Goal: Task Accomplishment & Management: Manage account settings

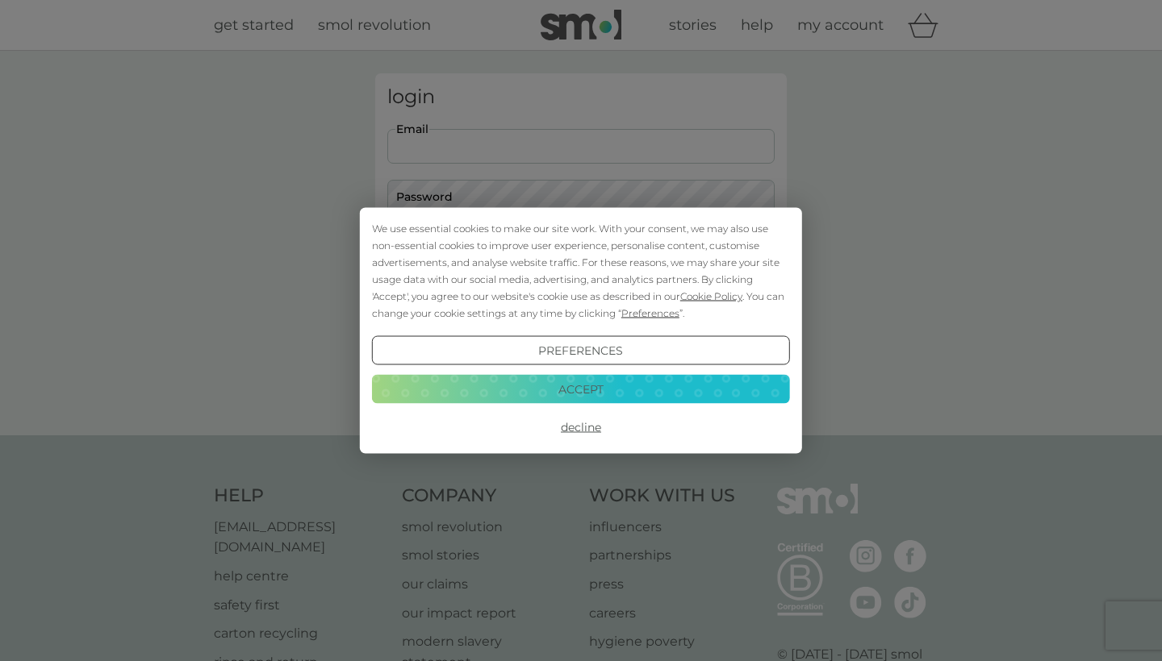
type input "[EMAIL_ADDRESS][DOMAIN_NAME]"
click at [570, 253] on button "Login" at bounding box center [580, 254] width 387 height 47
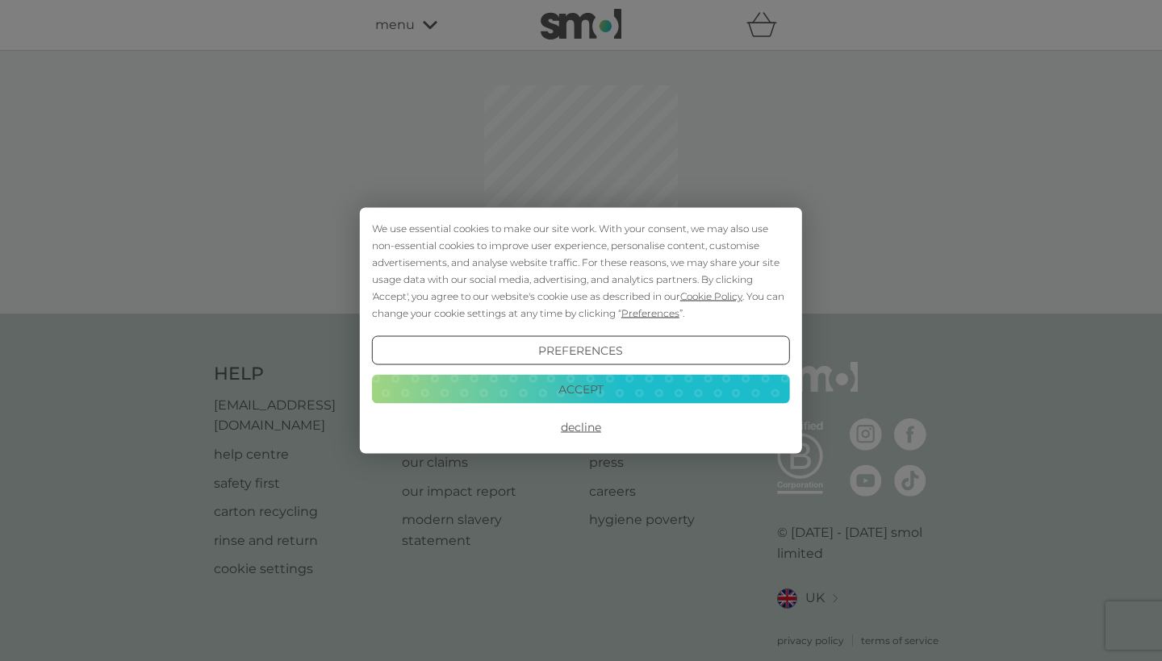
click at [587, 428] on button "Decline" at bounding box center [581, 427] width 418 height 29
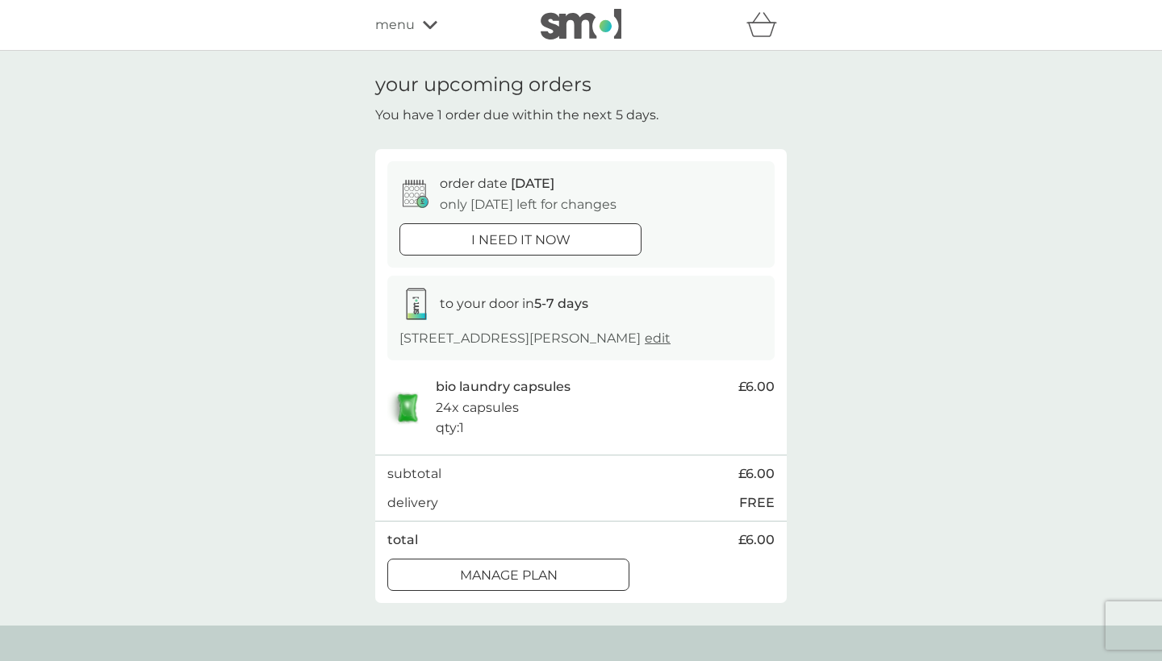
click at [428, 24] on icon at bounding box center [430, 25] width 15 height 10
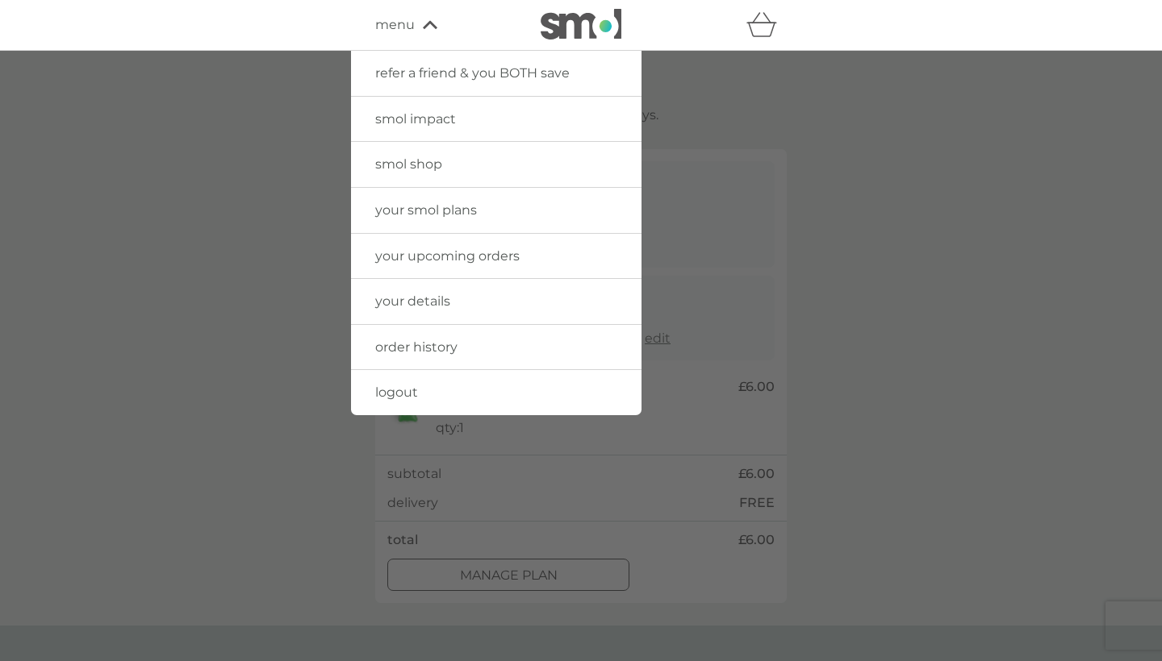
click at [421, 210] on span "your smol plans" at bounding box center [426, 209] width 102 height 15
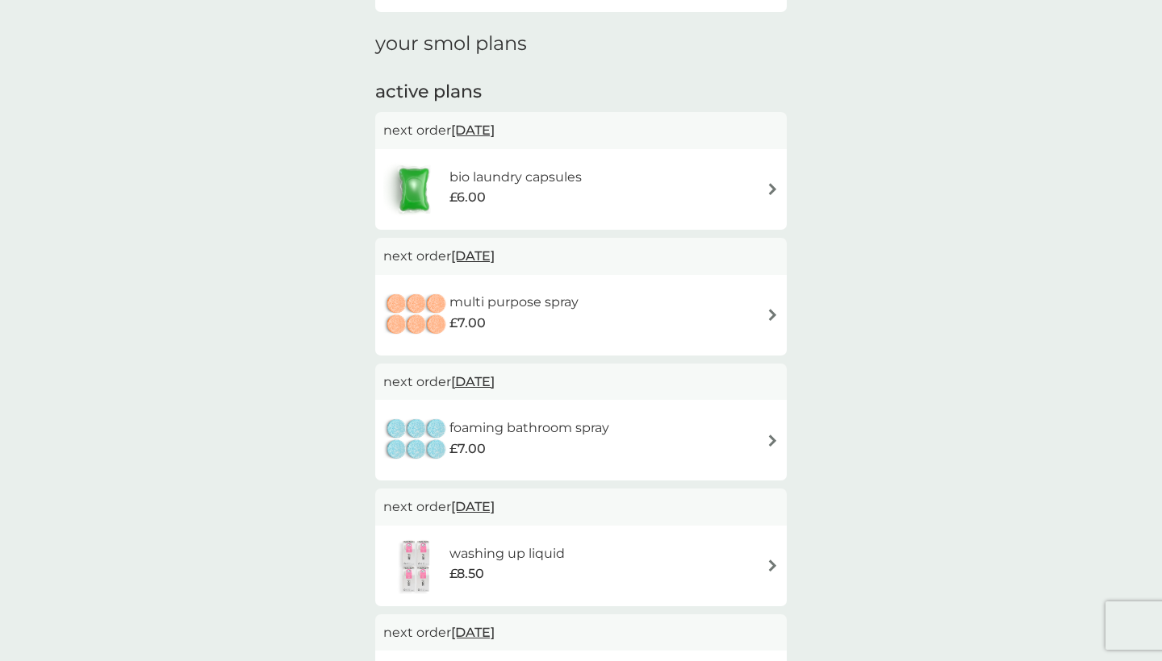
scroll to position [212, 0]
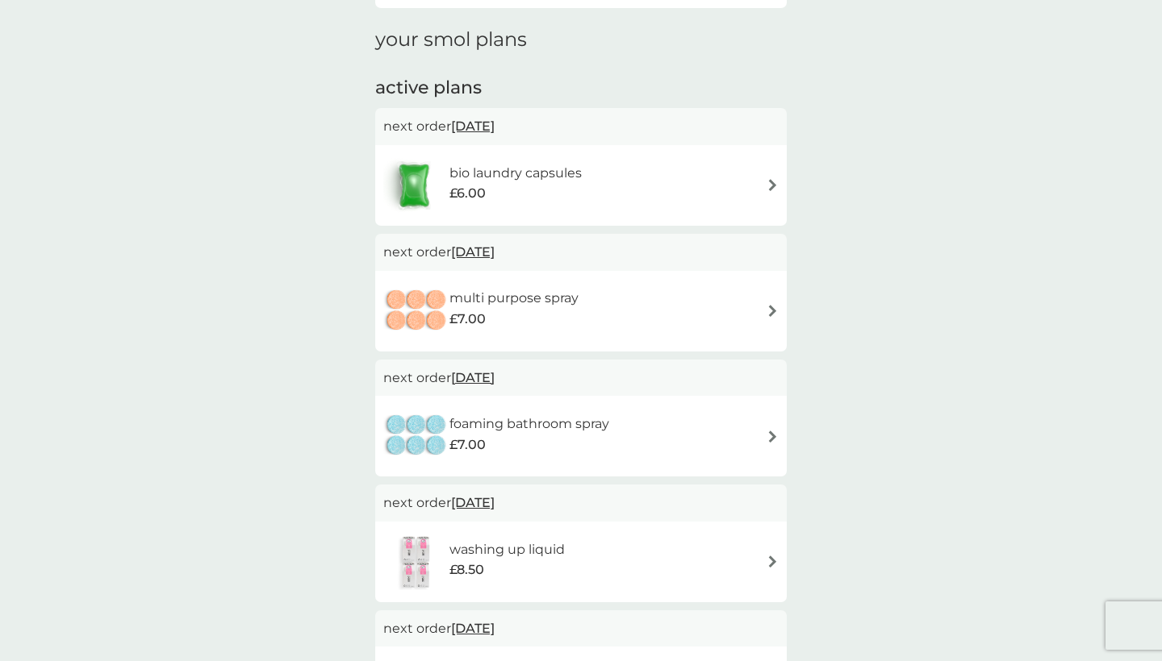
click at [771, 308] on img at bounding box center [772, 311] width 12 height 12
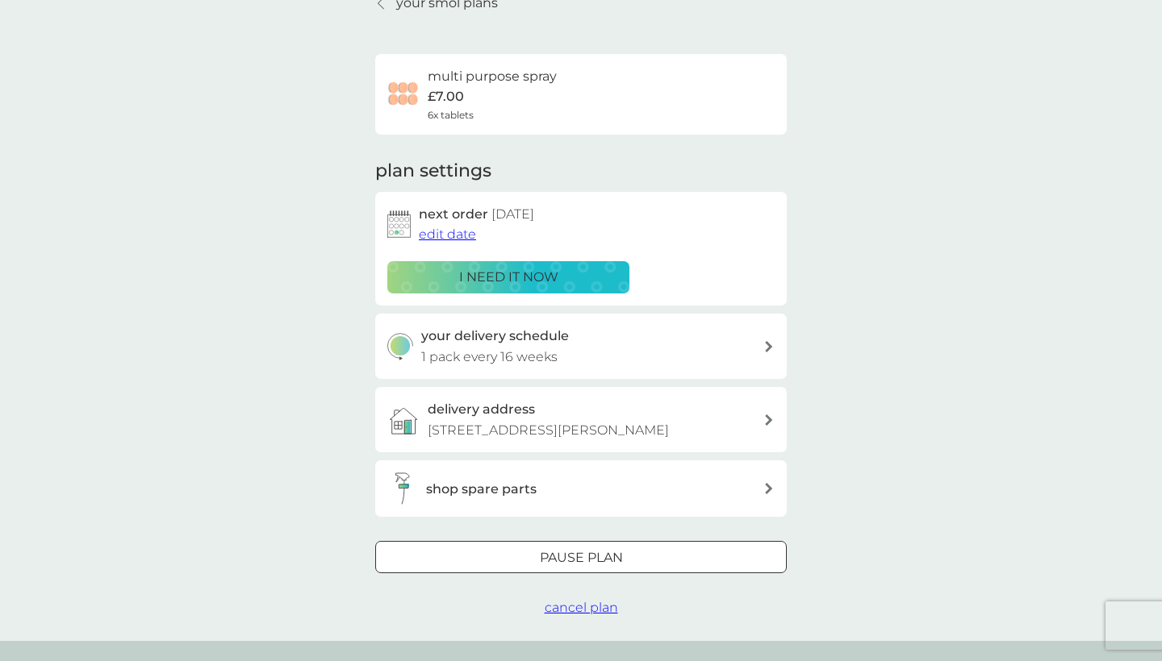
scroll to position [91, 0]
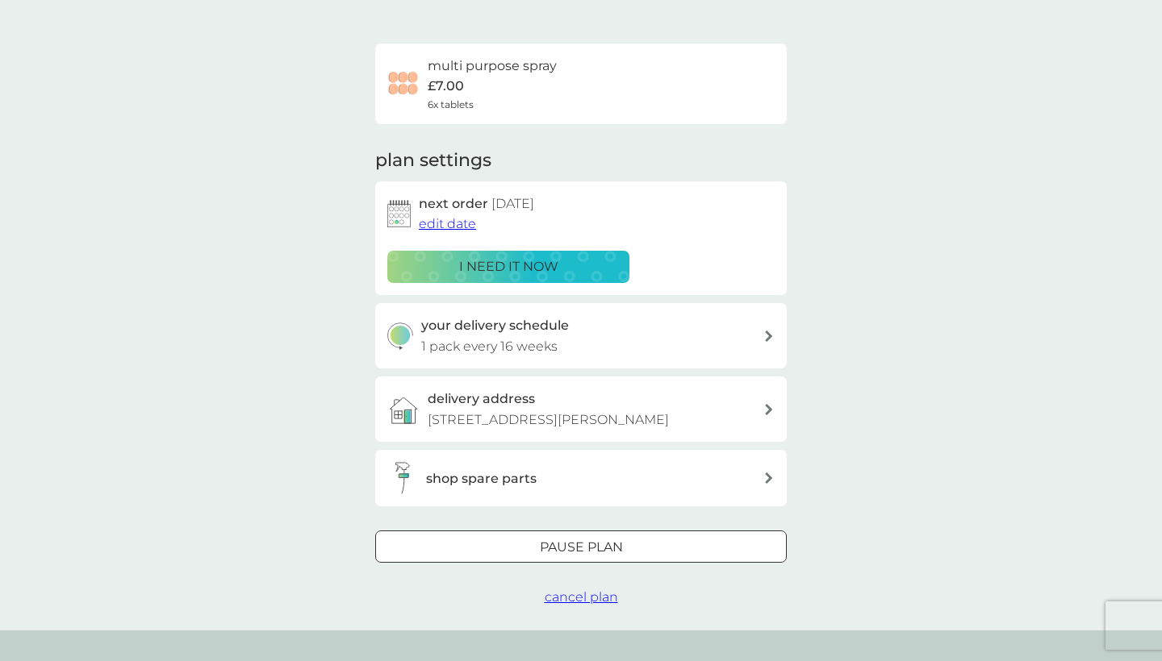
click at [652, 540] on div "Pause plan" at bounding box center [581, 547] width 410 height 21
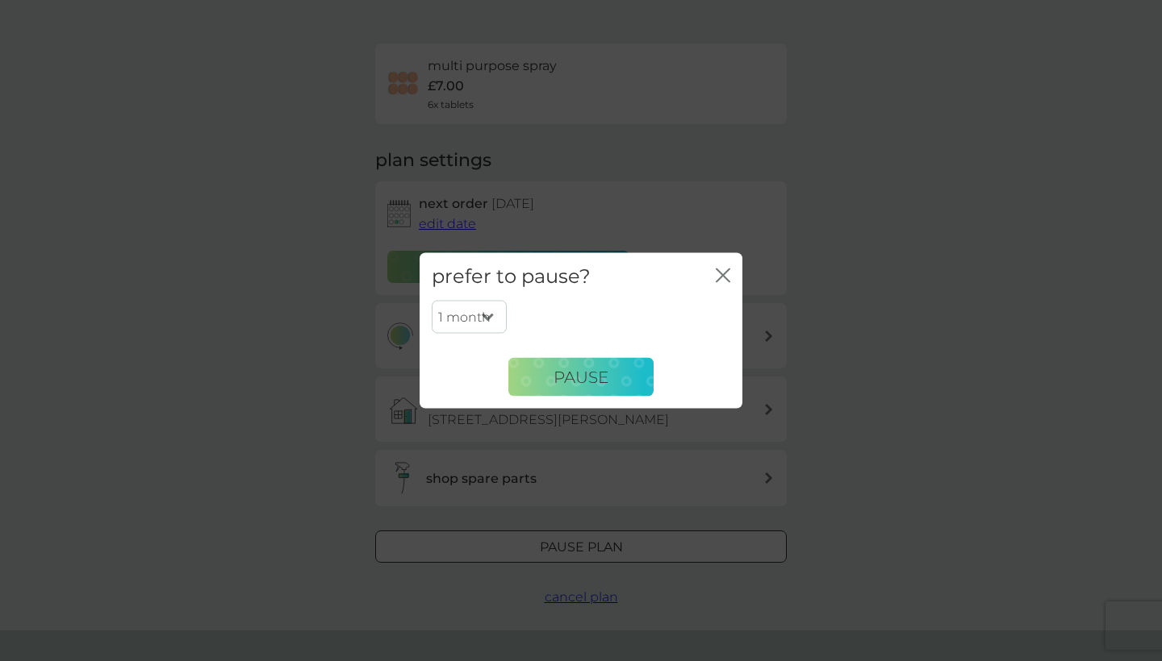
select select "4"
click at [574, 389] on button "Pause" at bounding box center [580, 377] width 145 height 39
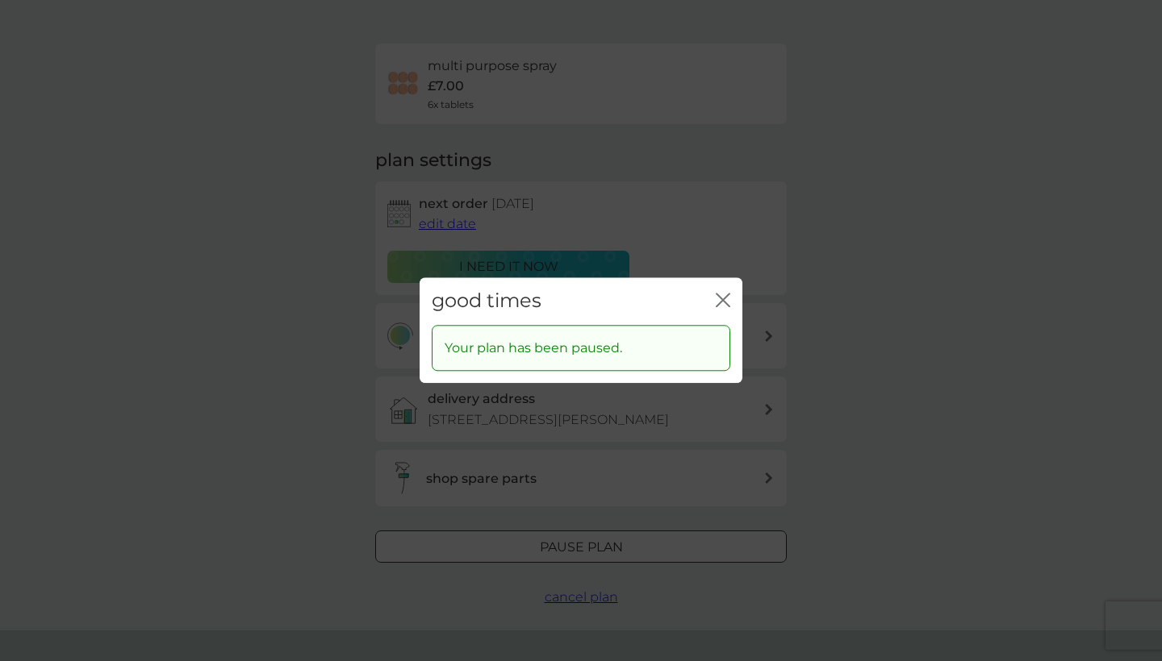
click at [723, 302] on icon "close" at bounding box center [722, 300] width 15 height 15
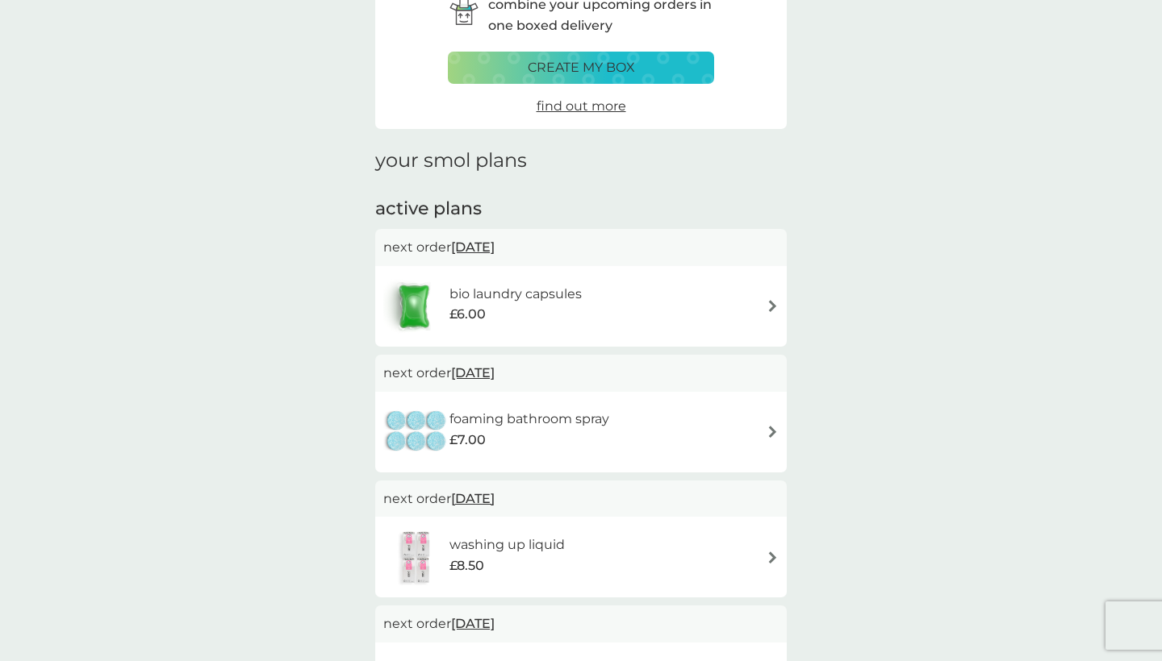
scroll to position [212, 0]
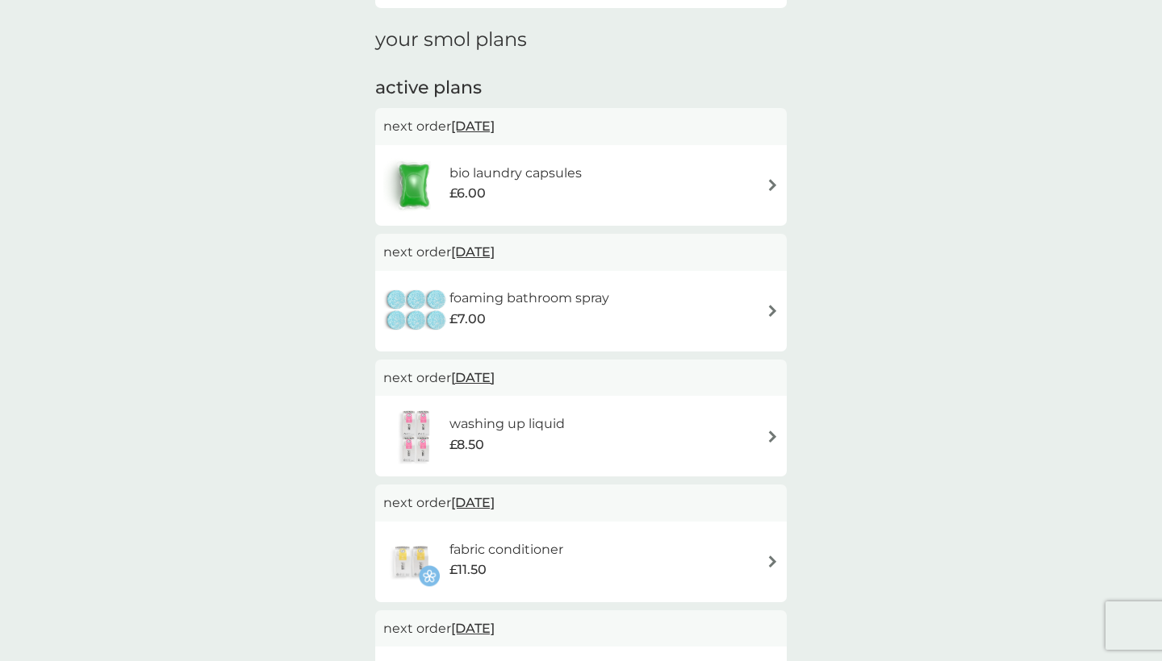
click at [774, 305] on img at bounding box center [772, 311] width 12 height 12
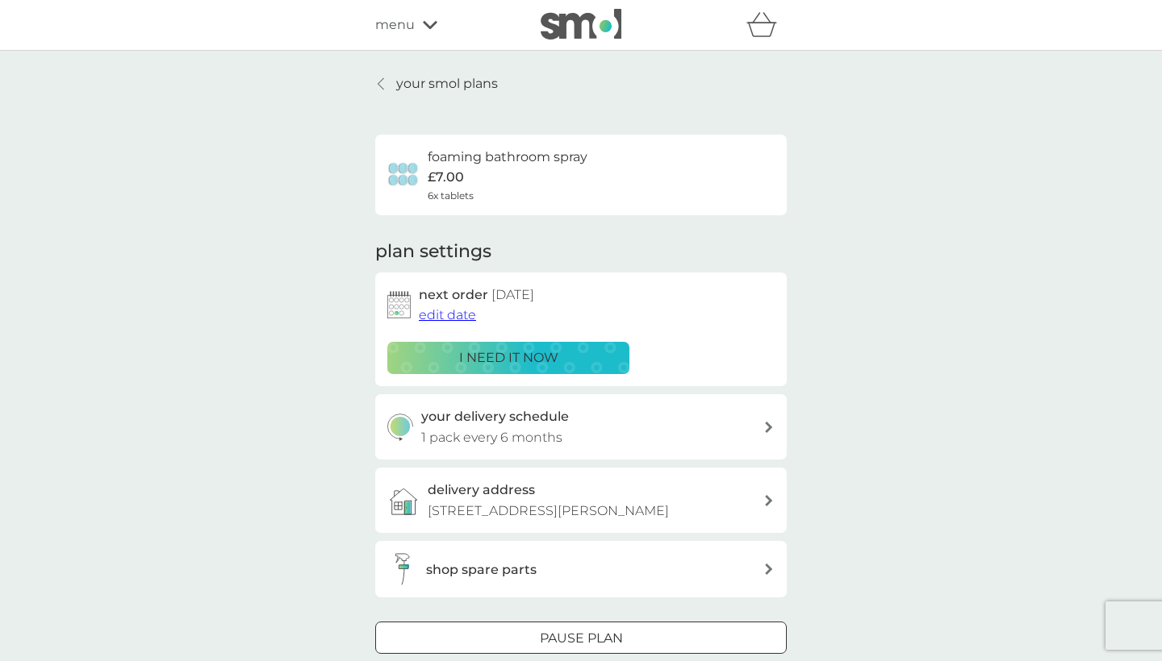
click at [565, 636] on div at bounding box center [581, 639] width 58 height 17
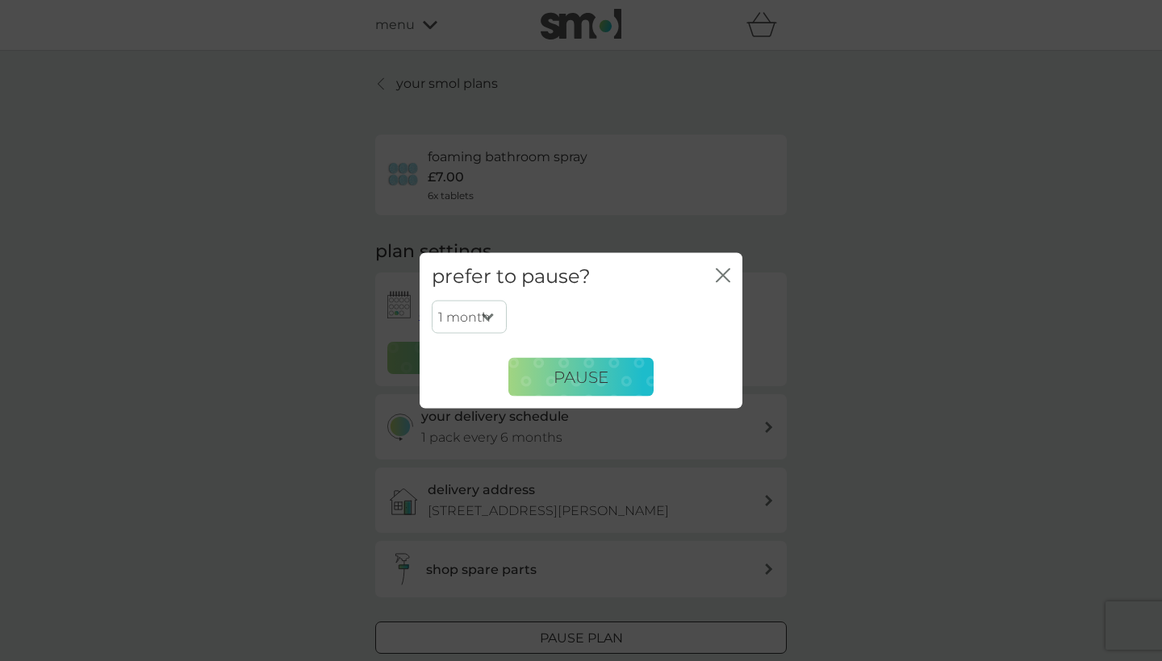
select select "4"
click at [569, 377] on span "Pause" at bounding box center [580, 376] width 55 height 19
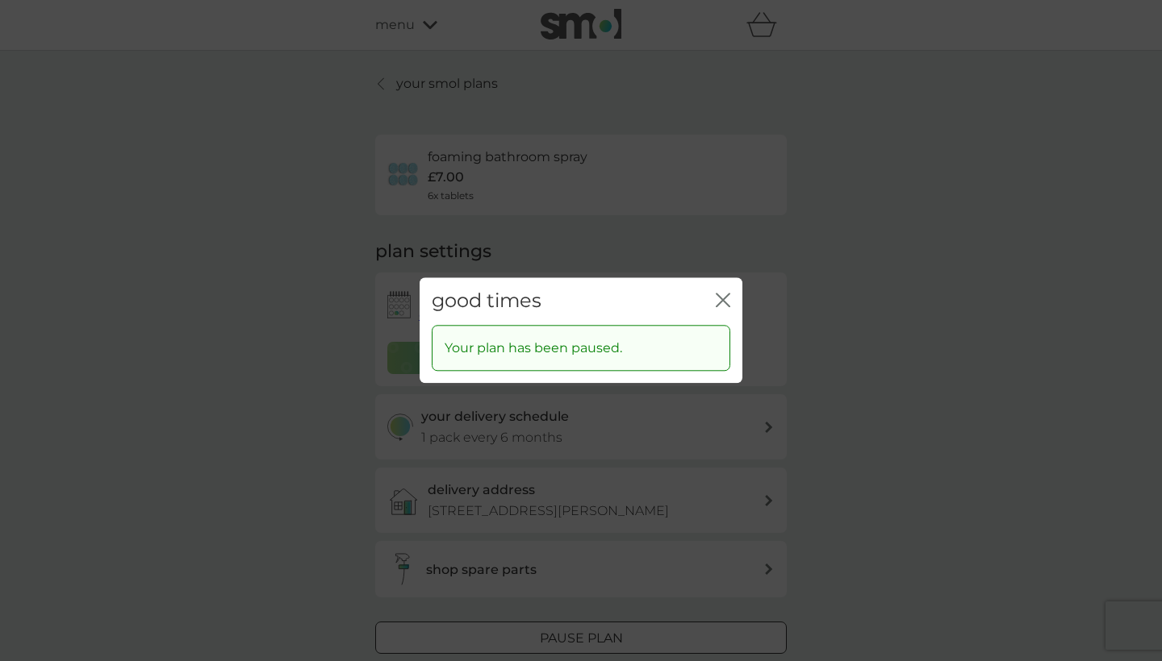
click at [720, 305] on icon "close" at bounding box center [722, 300] width 15 height 15
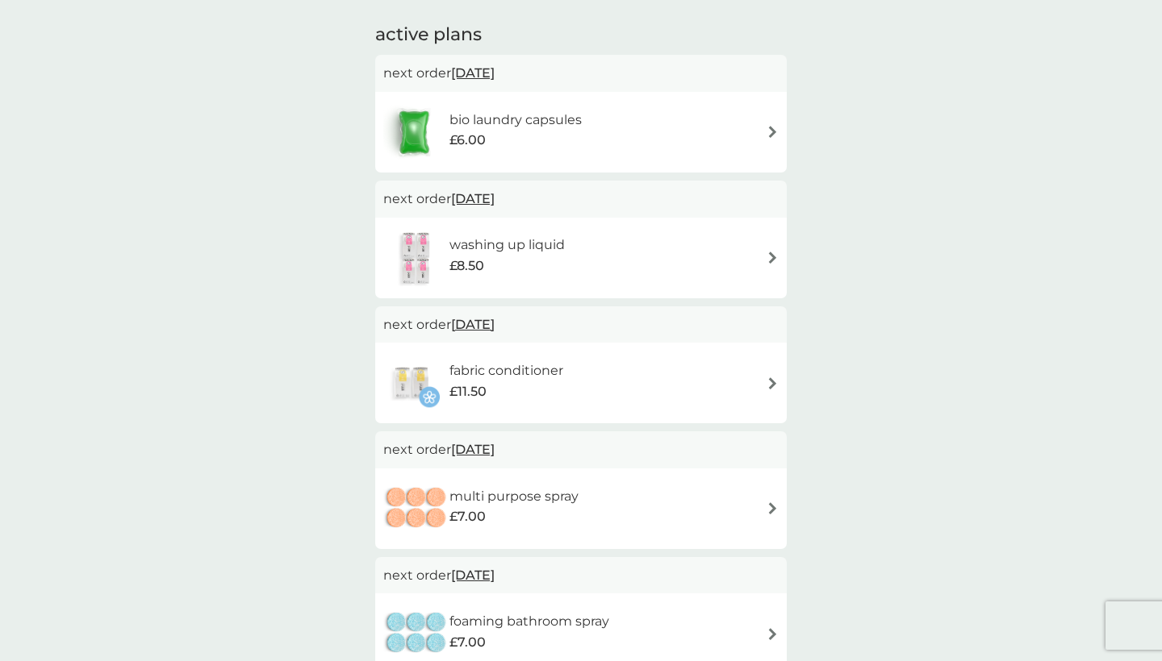
scroll to position [223, 0]
